Goal: Register for event/course

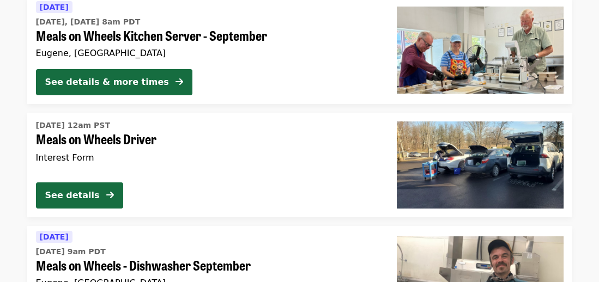
scroll to position [1950, 0]
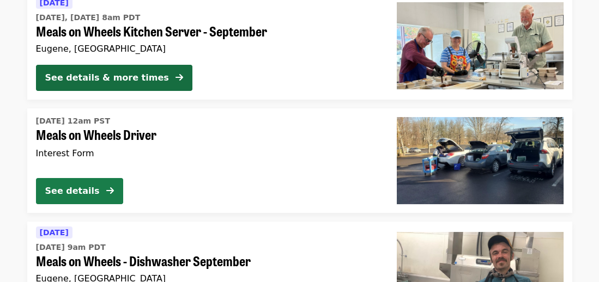
click at [84, 193] on div "See details" at bounding box center [72, 191] width 54 height 13
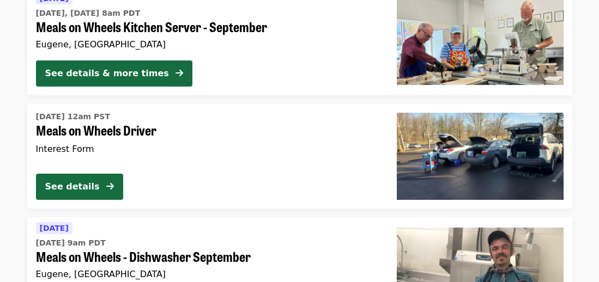
scroll to position [1959, 0]
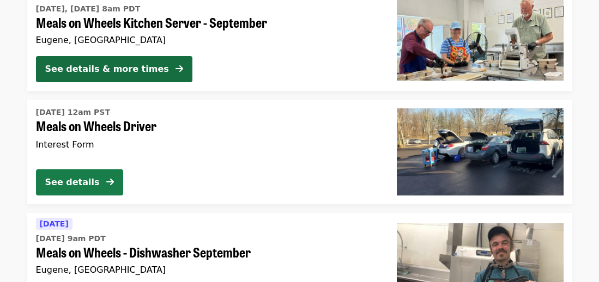
click at [82, 187] on div "See details" at bounding box center [72, 182] width 54 height 13
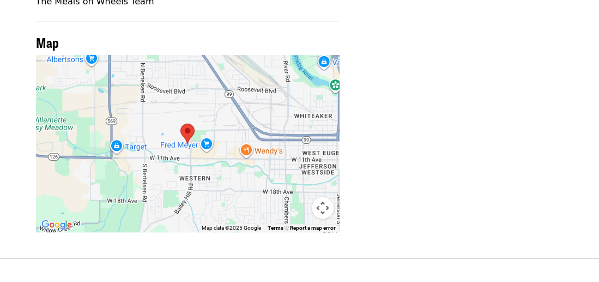
scroll to position [613, 0]
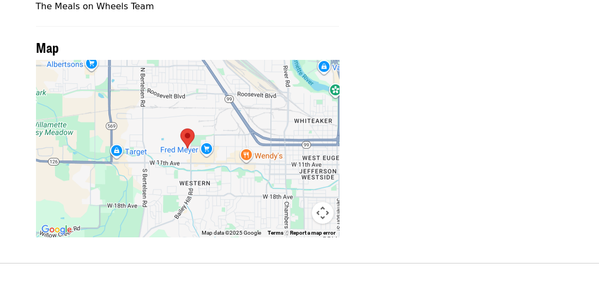
click at [189, 122] on div at bounding box center [188, 148] width 304 height 177
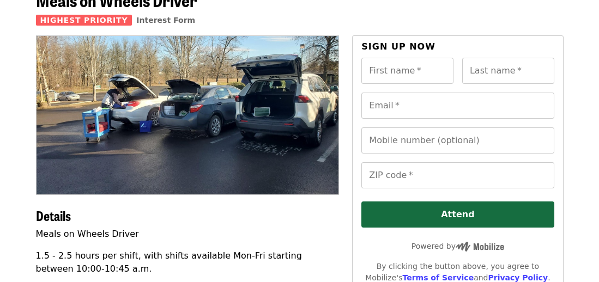
scroll to position [0, 0]
